Goal: Check status: Check status

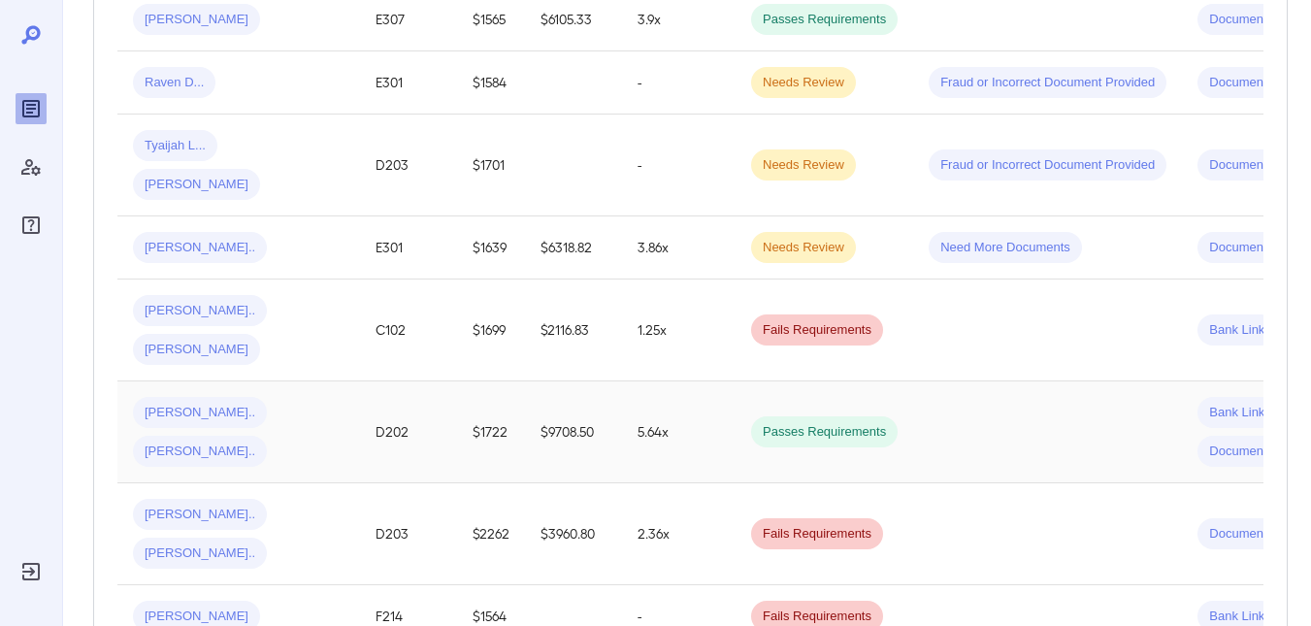
scroll to position [485, 0]
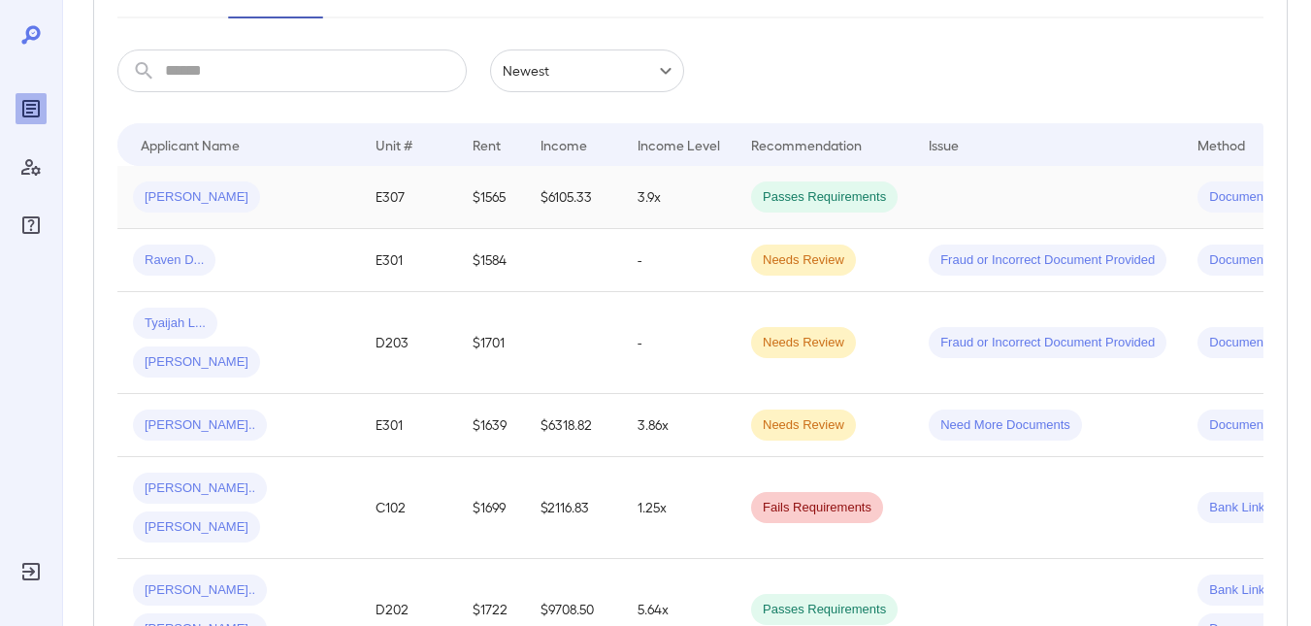
scroll to position [301, 0]
click at [1078, 457] on td at bounding box center [1047, 508] width 269 height 102
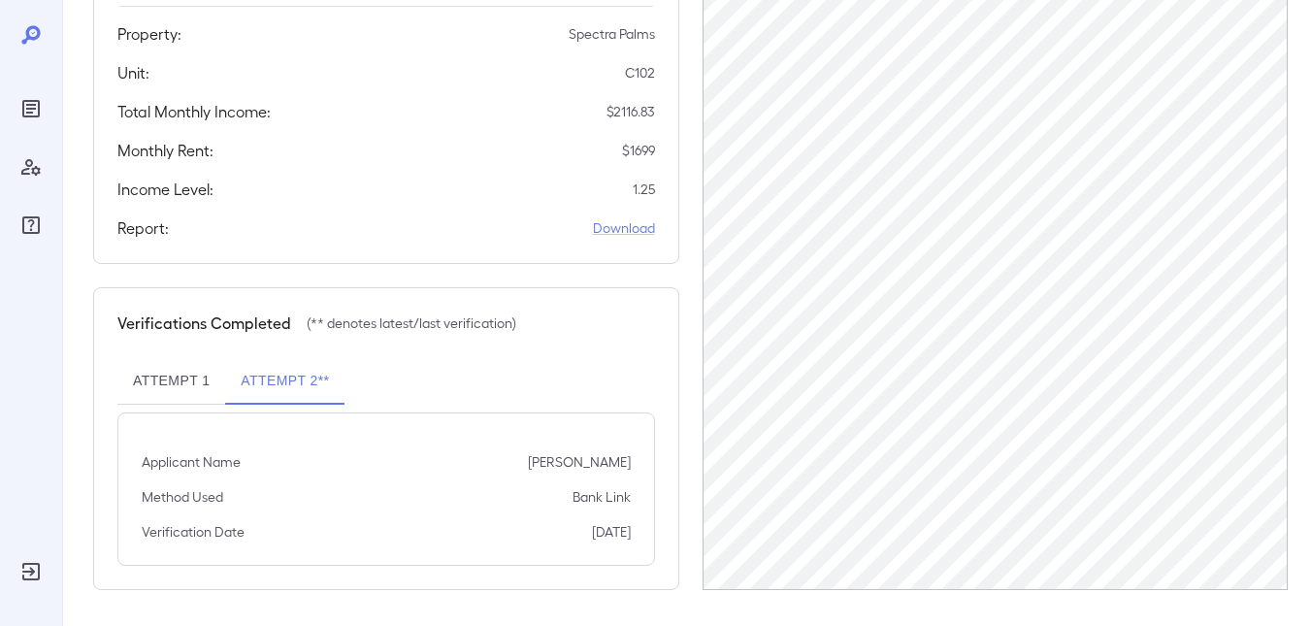
scroll to position [438, 0]
click at [184, 373] on button "Attempt 1" at bounding box center [171, 378] width 108 height 47
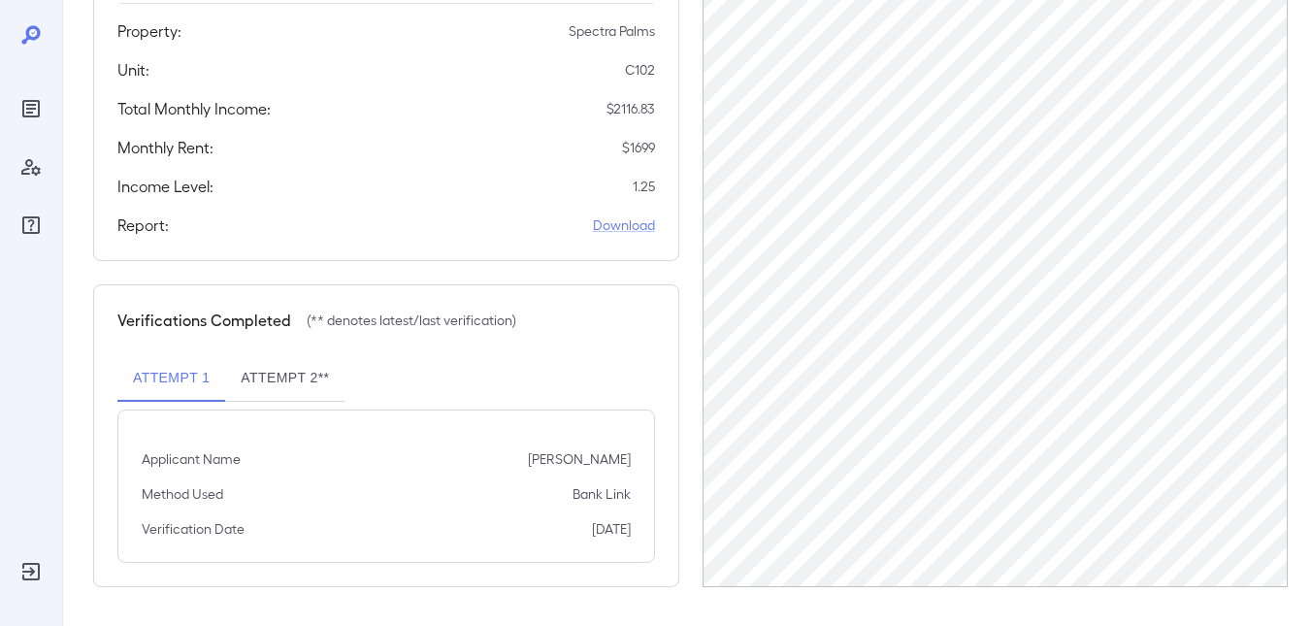
click at [281, 374] on button "Attempt 2**" at bounding box center [284, 378] width 119 height 47
click at [145, 376] on button "Attempt 1" at bounding box center [171, 378] width 108 height 47
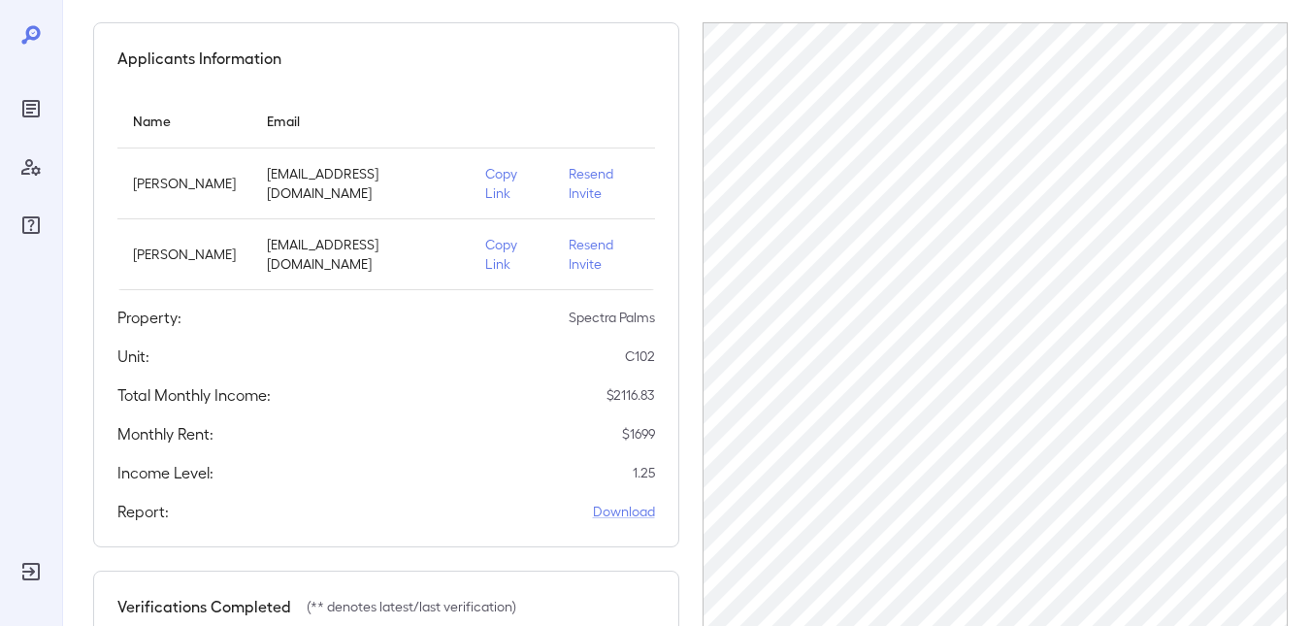
scroll to position [50, 0]
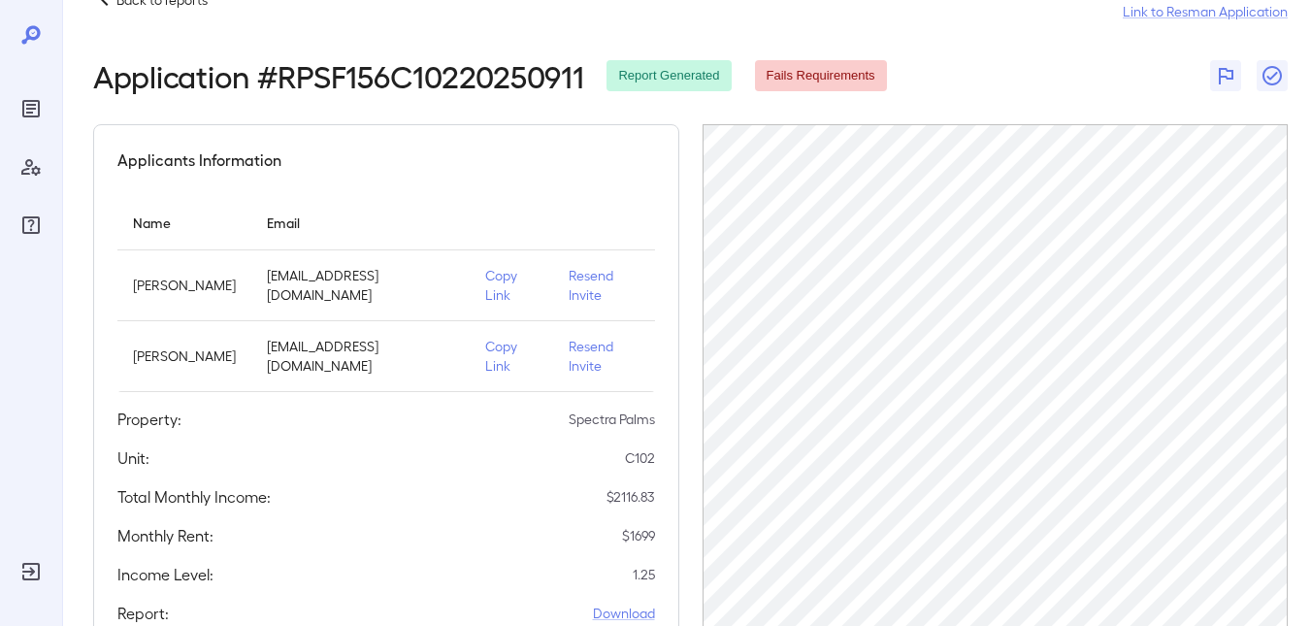
click at [793, 75] on span "Fails Requirements" at bounding box center [821, 76] width 132 height 18
click at [678, 78] on span "Report Generated" at bounding box center [668, 76] width 124 height 18
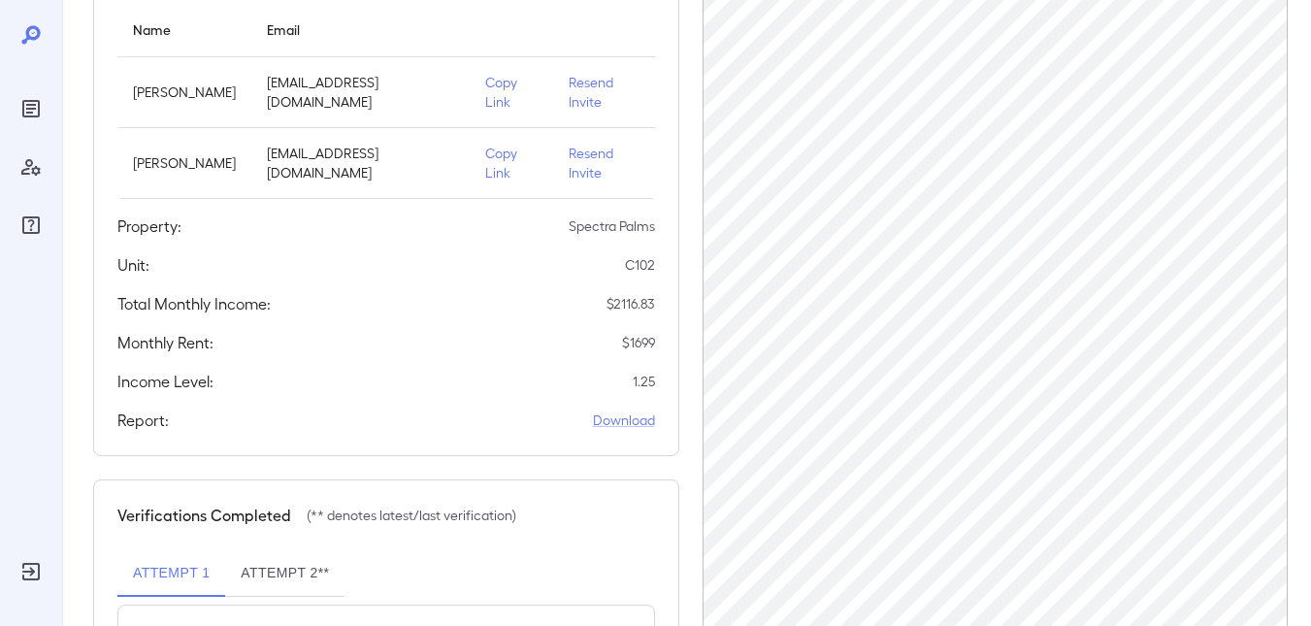
scroll to position [244, 0]
